Goal: Transaction & Acquisition: Purchase product/service

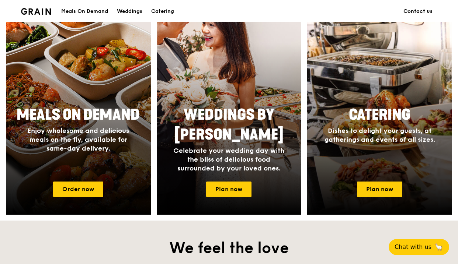
scroll to position [727, 0]
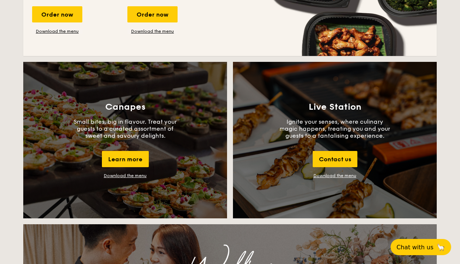
scroll to position [611, 0]
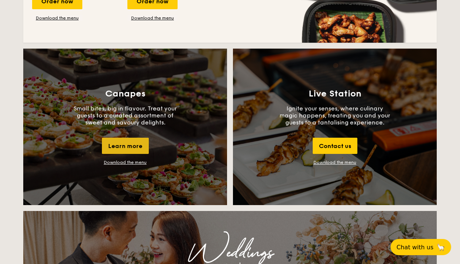
click at [112, 153] on div "Learn more" at bounding box center [125, 146] width 47 height 16
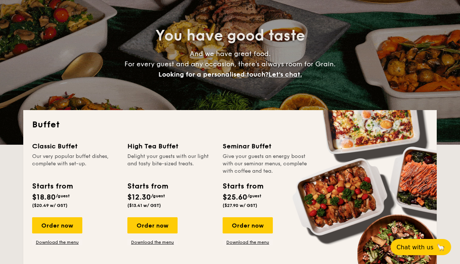
scroll to position [70, 0]
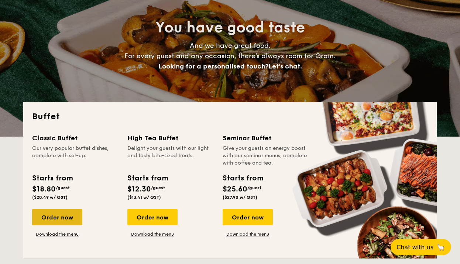
click at [56, 215] on div "Order now" at bounding box center [57, 217] width 50 height 16
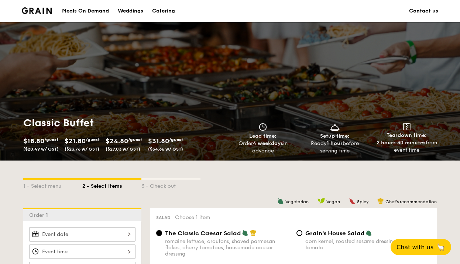
scroll to position [70, 0]
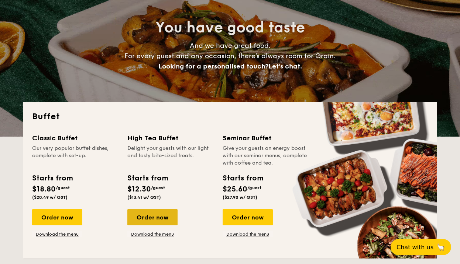
click at [147, 214] on div "Order now" at bounding box center [152, 217] width 50 height 16
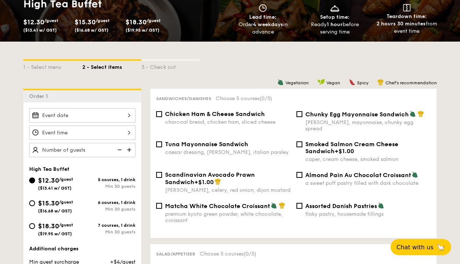
scroll to position [113, 0]
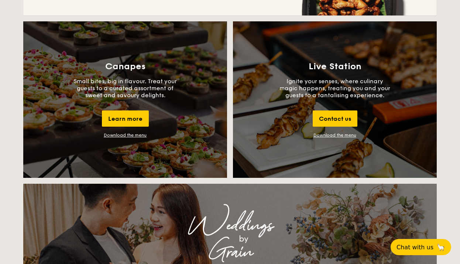
scroll to position [640, 0]
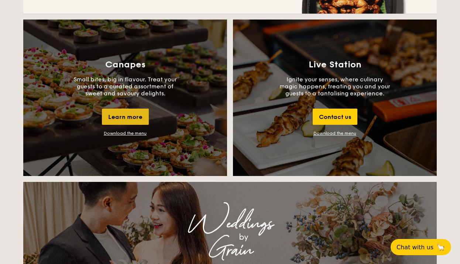
click at [135, 119] on div "Learn more" at bounding box center [125, 117] width 47 height 16
